Goal: Task Accomplishment & Management: Manage account settings

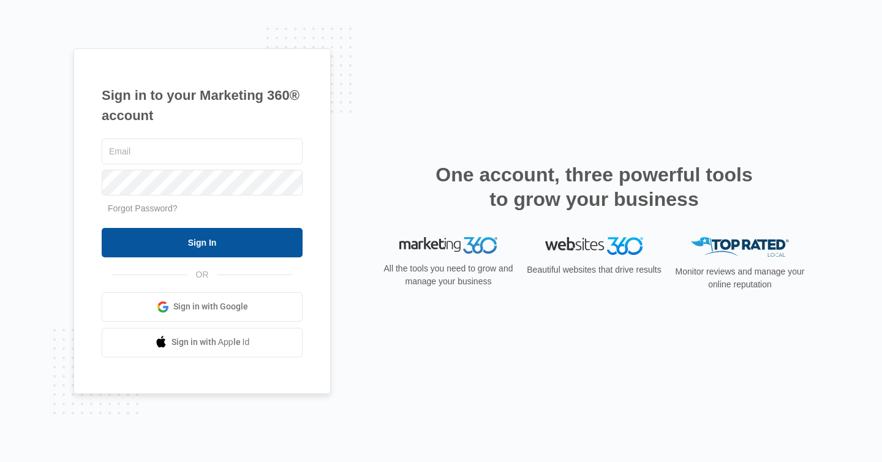
type input "[PERSON_NAME][EMAIL_ADDRESS][DOMAIN_NAME]"
click at [238, 236] on input "Sign In" at bounding box center [202, 242] width 201 height 29
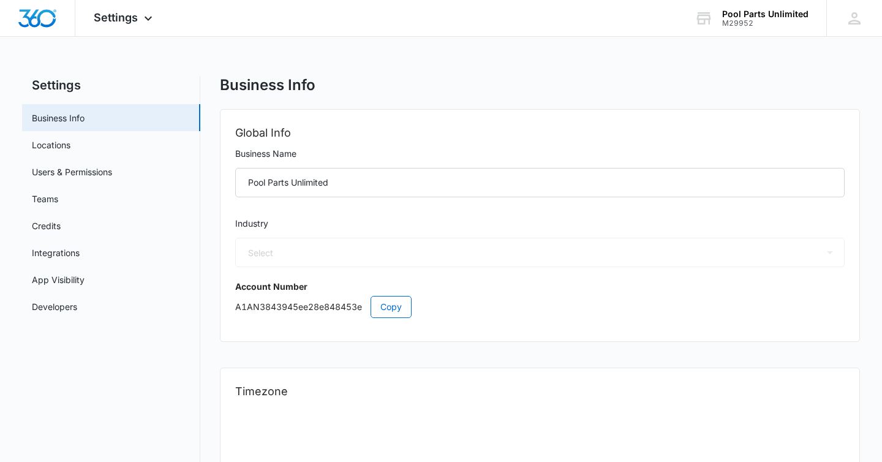
select select "US"
select select "America/New_York"
select select "33"
click at [129, 13] on span "Settings" at bounding box center [116, 17] width 44 height 13
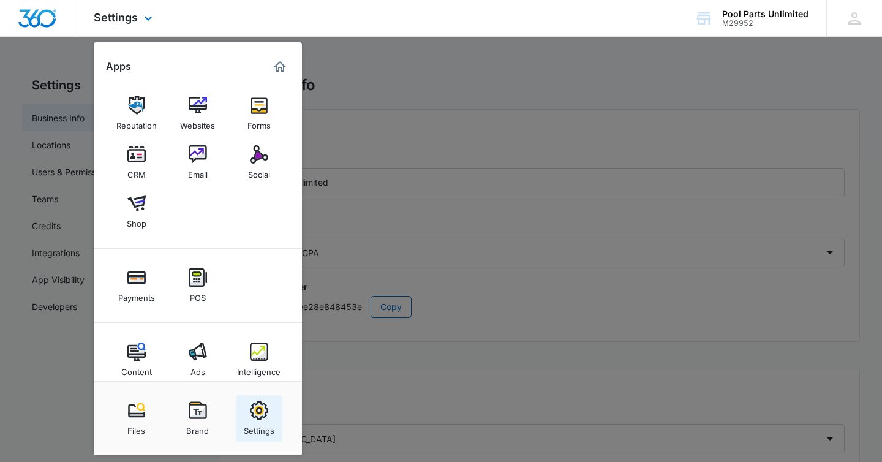
click at [254, 405] on img at bounding box center [259, 410] width 18 height 18
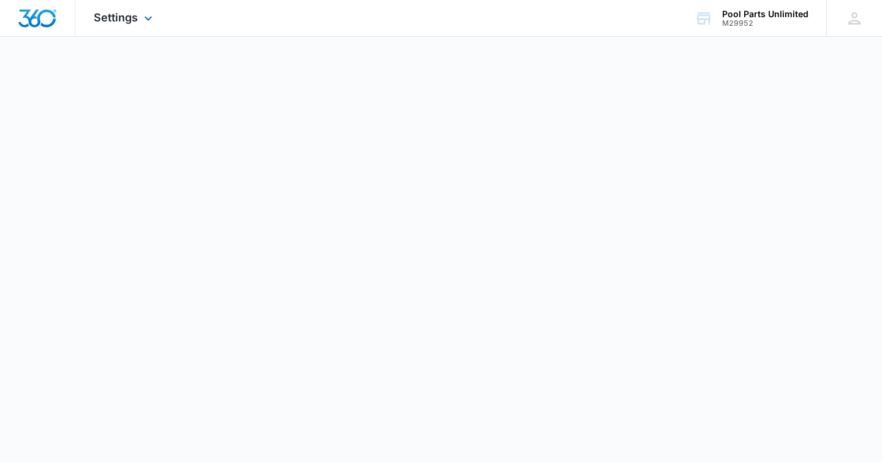
select select "33"
select select "US"
select select "America/New_York"
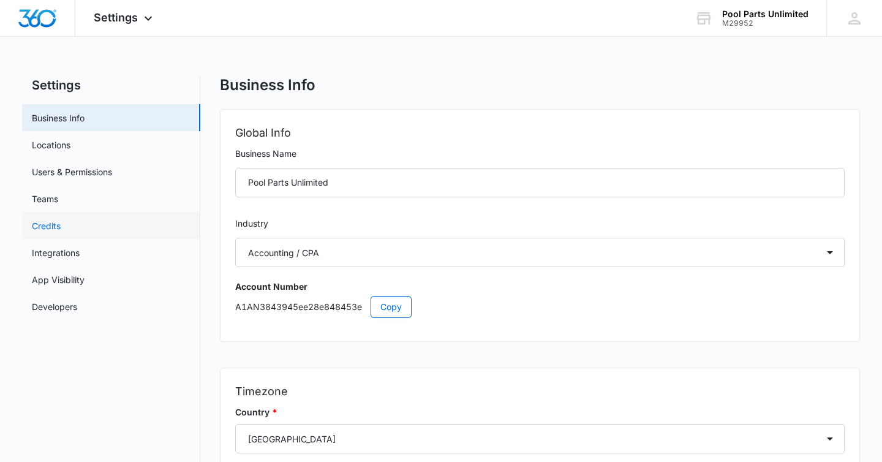
click at [56, 222] on link "Credits" at bounding box center [46, 225] width 29 height 13
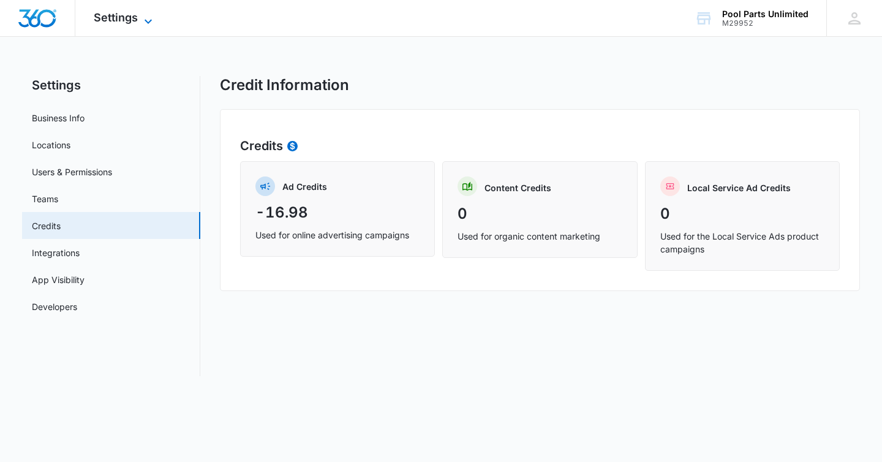
click at [146, 12] on div "Settings Apps Reputation Websites Forms CRM Email Social Shop Payments POS Cont…" at bounding box center [124, 18] width 99 height 36
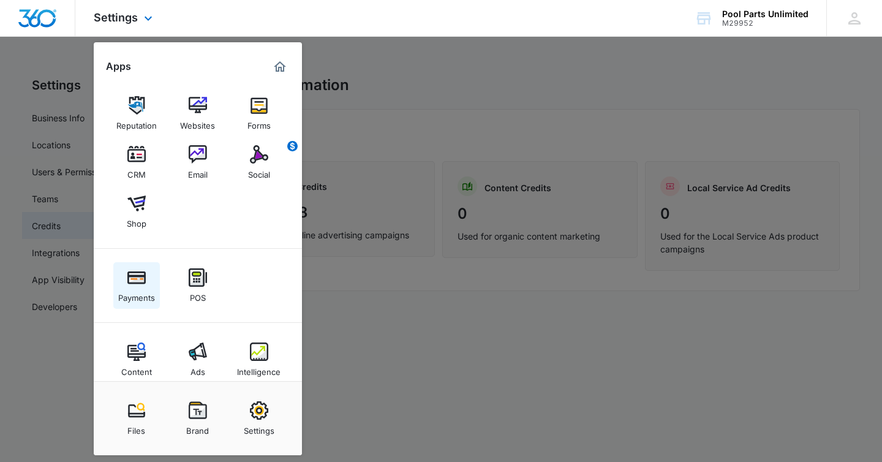
click at [139, 279] on img at bounding box center [136, 277] width 18 height 18
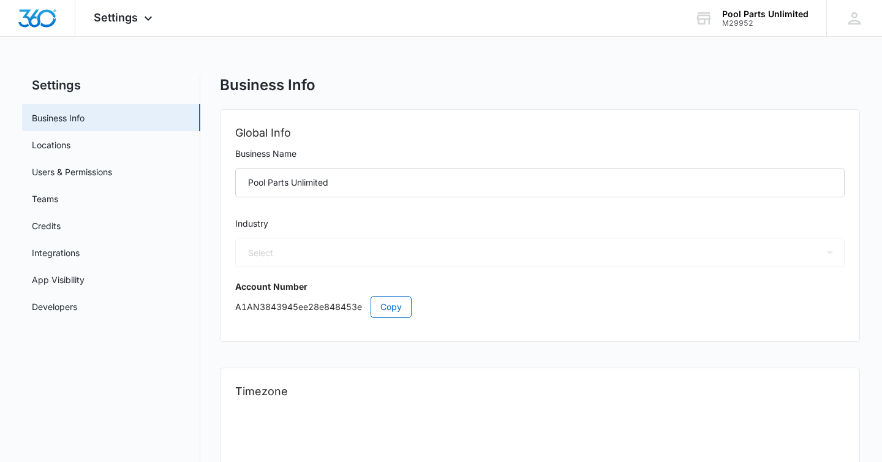
select select "33"
select select "US"
select select "America/New_York"
click at [767, 20] on div "M29952" at bounding box center [765, 23] width 86 height 9
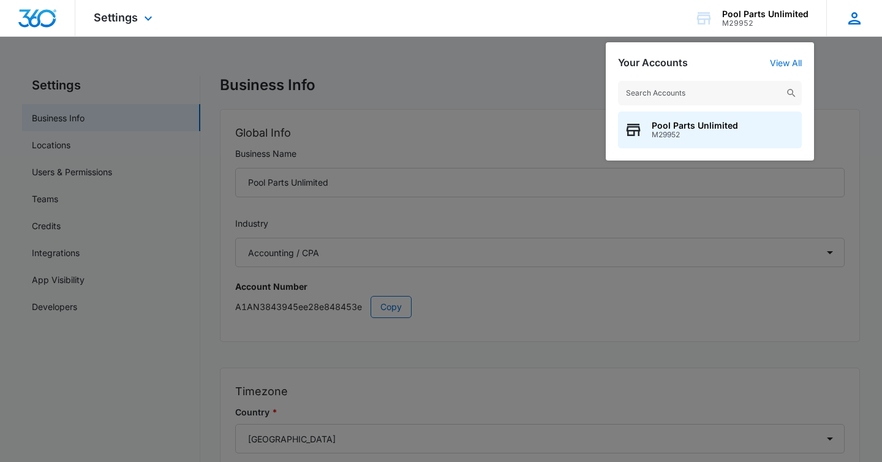
click at [844, 13] on div "[PERSON_NAME] [PERSON_NAME][EMAIL_ADDRESS][DOMAIN_NAME] My Profile Notification…" at bounding box center [854, 18] width 56 height 36
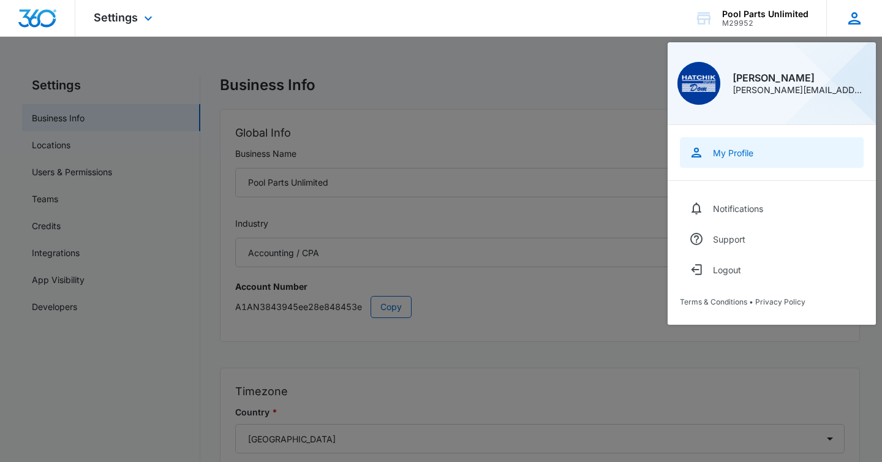
click at [737, 148] on div "My Profile" at bounding box center [733, 153] width 40 height 10
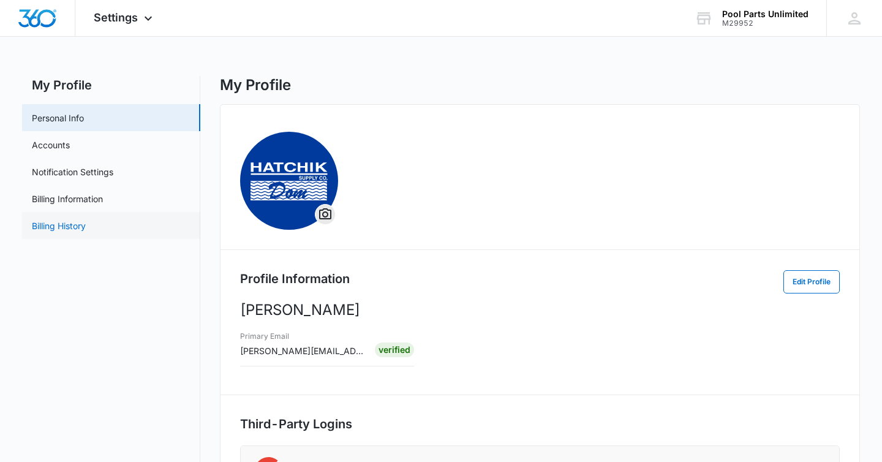
click at [70, 230] on link "Billing History" at bounding box center [59, 225] width 54 height 13
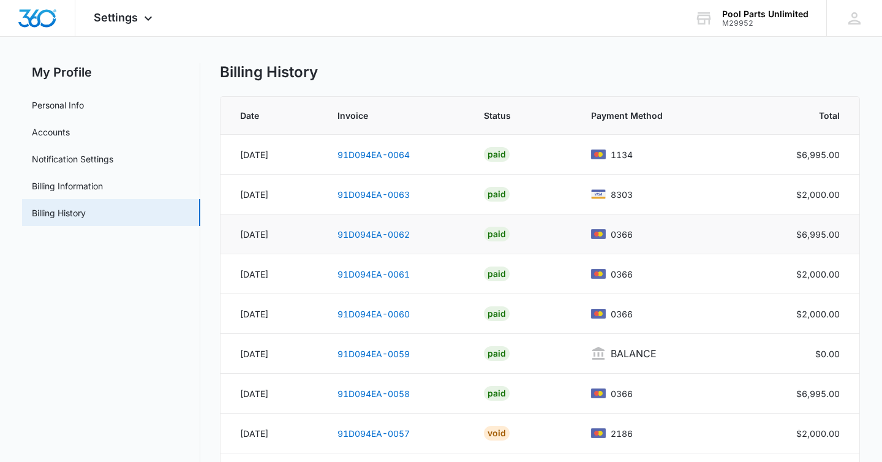
scroll to position [10, 0]
